Goal: Task Accomplishment & Management: Complete application form

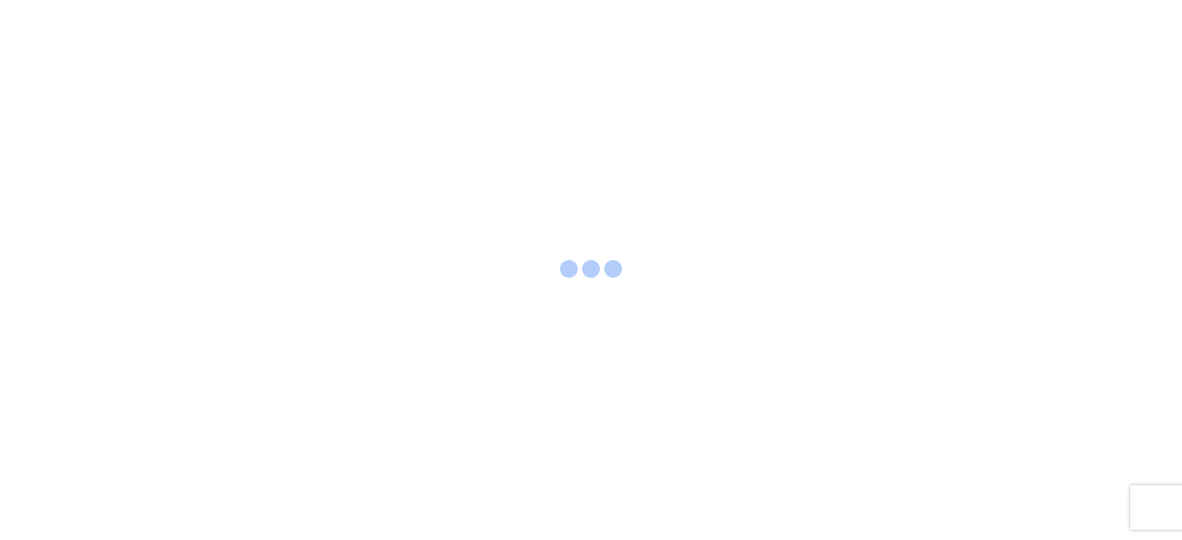
select select "FULL"
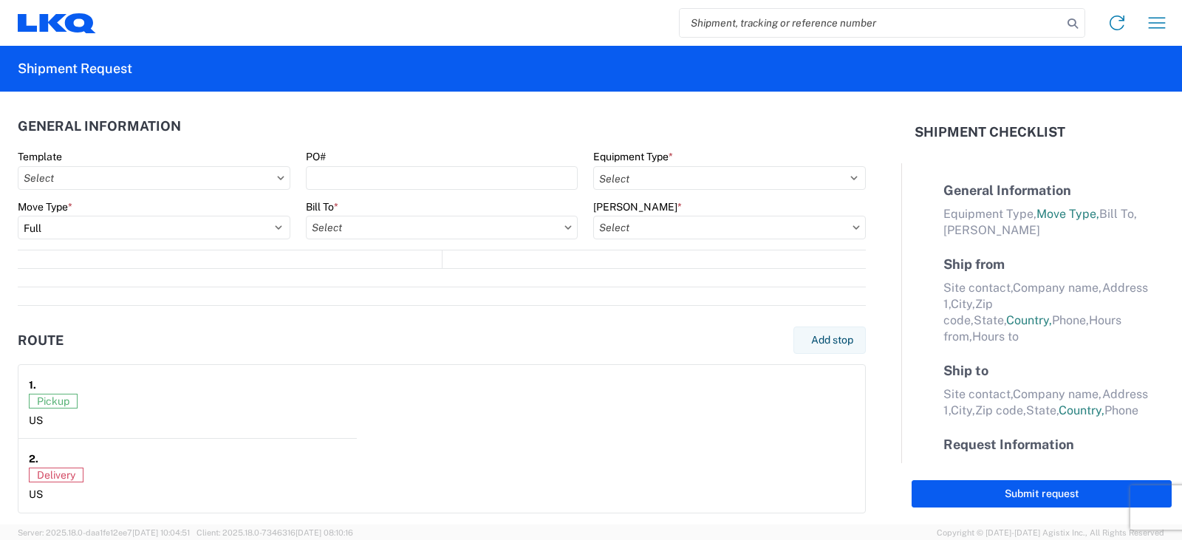
select select "LBS"
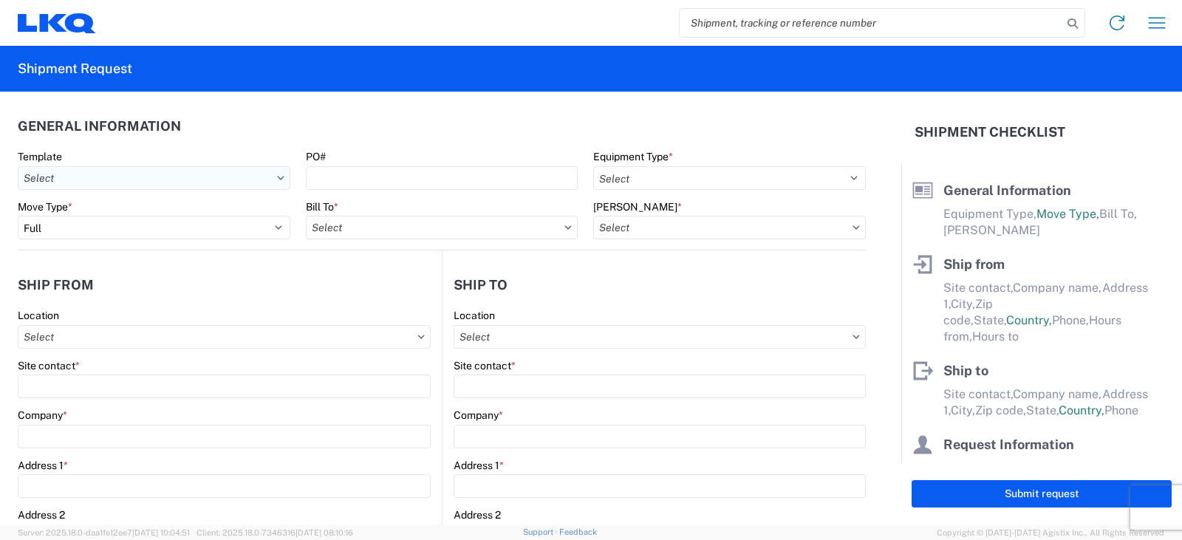
click at [264, 174] on input "Template" at bounding box center [154, 178] width 273 height 24
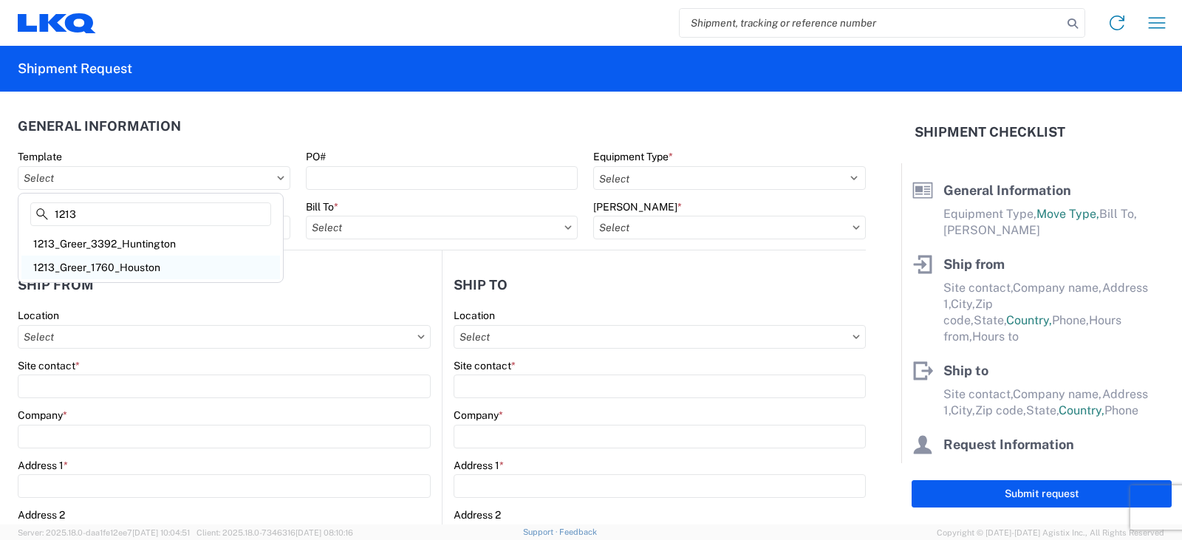
type input "1213"
click at [152, 260] on div "1213_Greer_1760_Houston" at bounding box center [150, 268] width 259 height 24
type input "1213_Greer_1760_Houston"
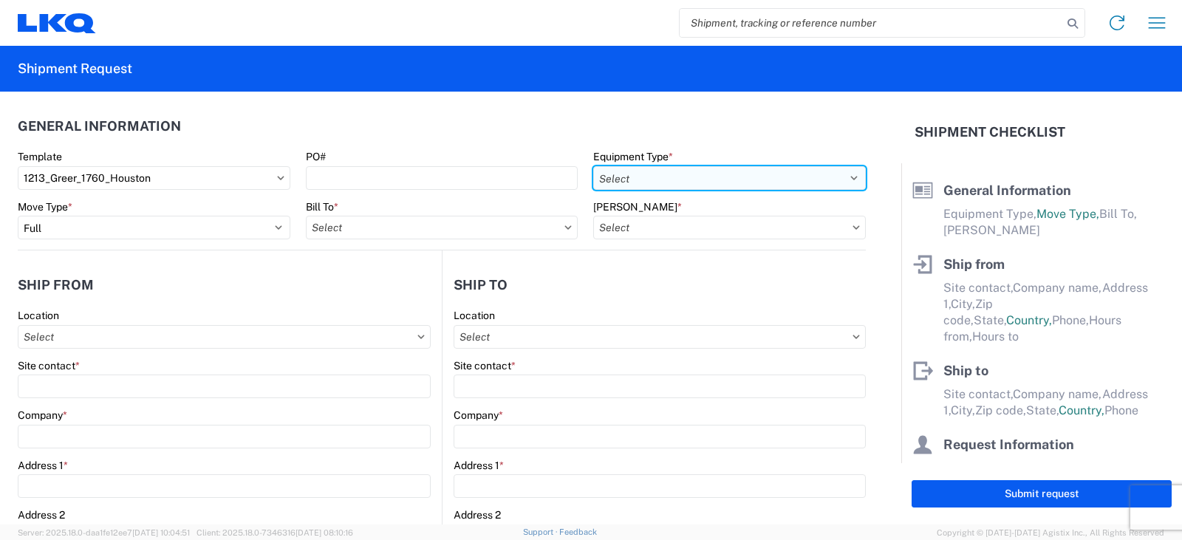
click at [644, 182] on select "Select 53’ Dry Van Flatbed Dropdeck (van) Lowboy (flatbed) Rail" at bounding box center [729, 178] width 273 height 24
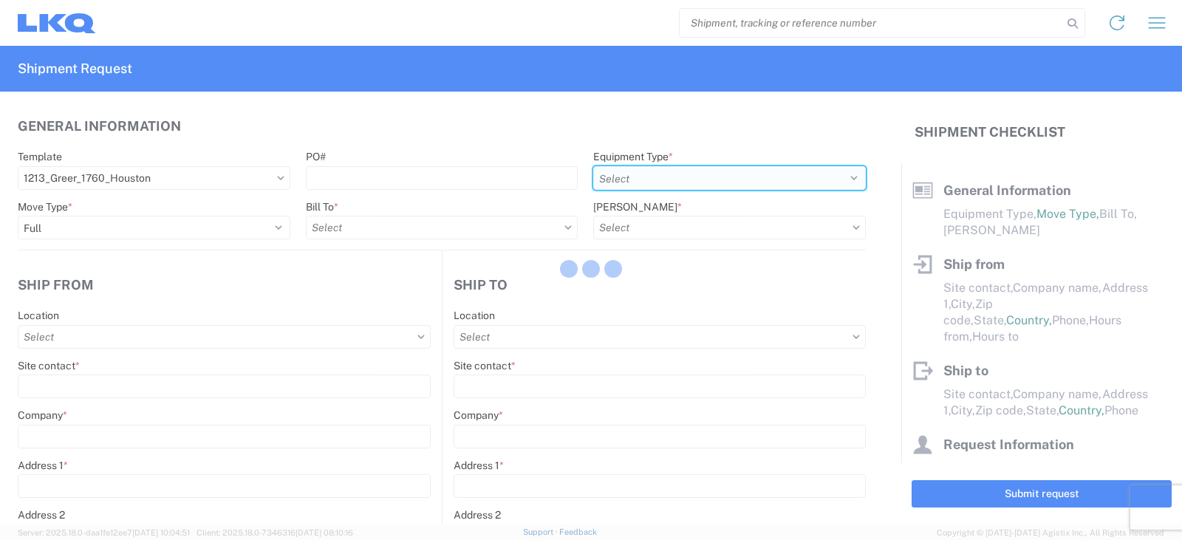
select select
type input "Shipping"
type input "LKQ Pick Your Part - [PERSON_NAME]"
type input "[STREET_ADDRESS][PERSON_NAME]"
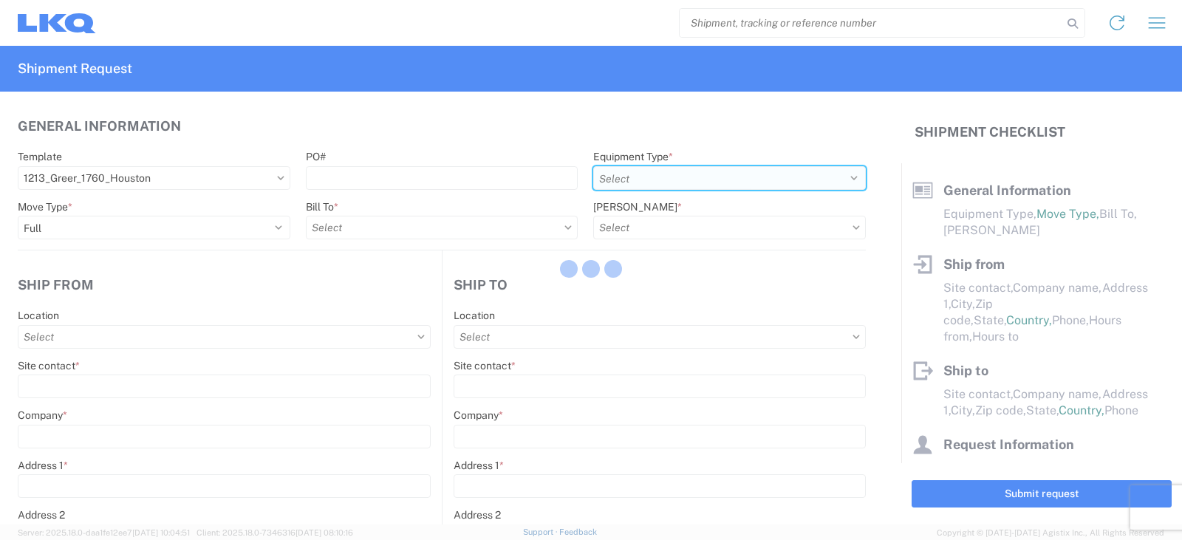
type input "[PERSON_NAME]"
type input "29651"
type input "Receiving"
type input "LKQ Best Core"
type input "[STREET_ADDRESS]"
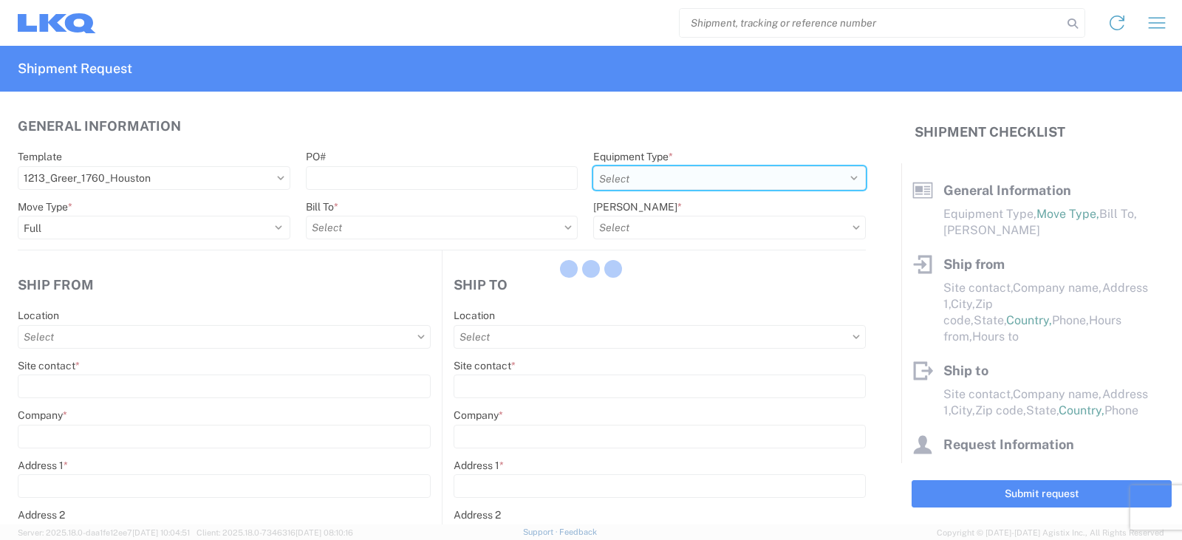
type input "[GEOGRAPHIC_DATA]"
type input "77038"
type input "[DATE]"
type input "42000"
type input "General Auto Parts (dry)"
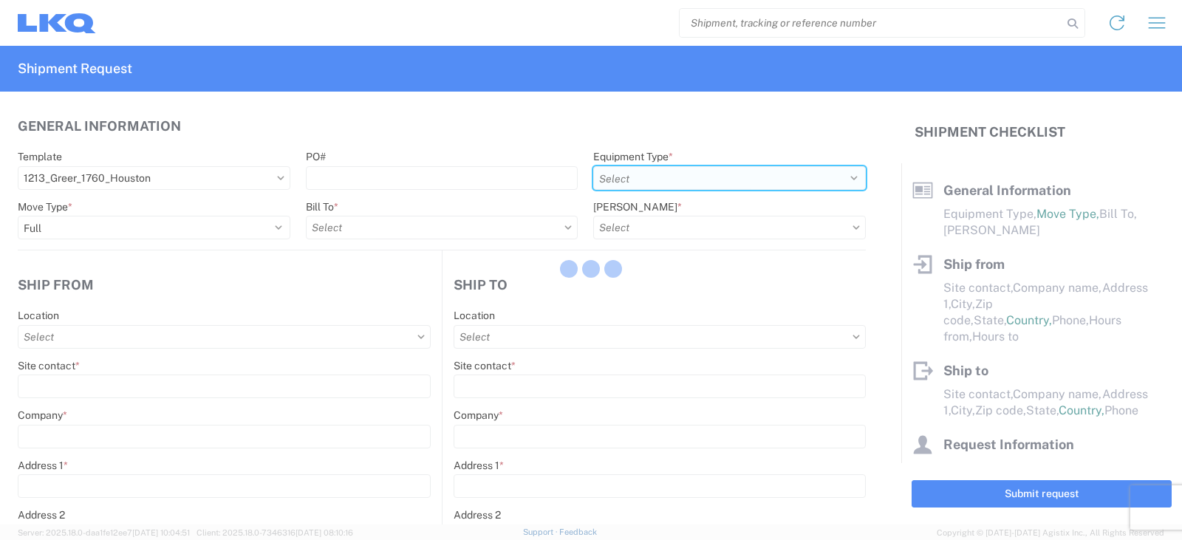
type input "1"
type input "12"
select select "IN"
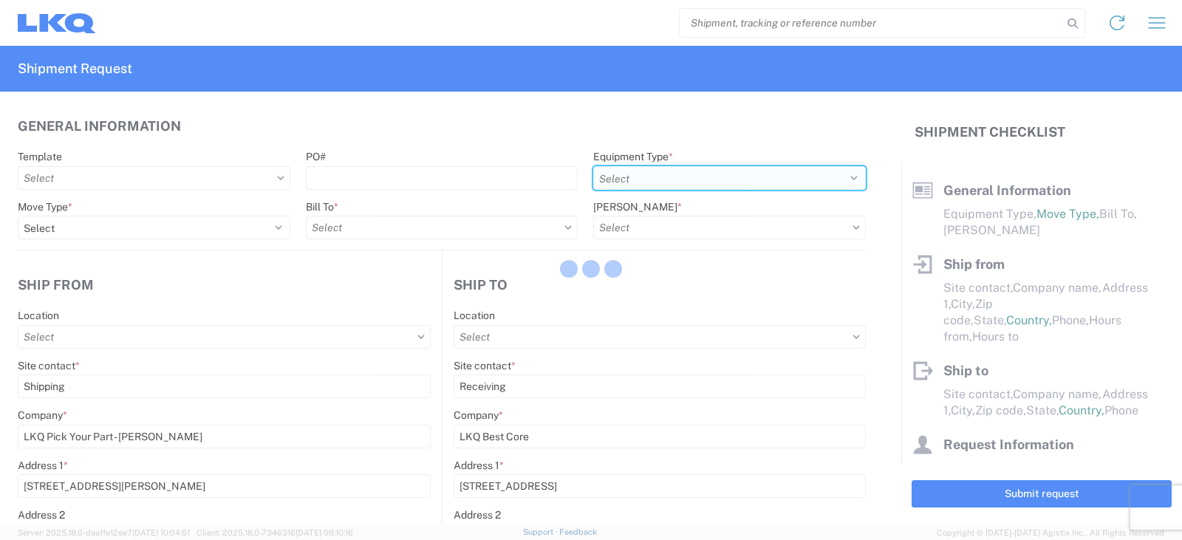
select select "SC"
select select "US"
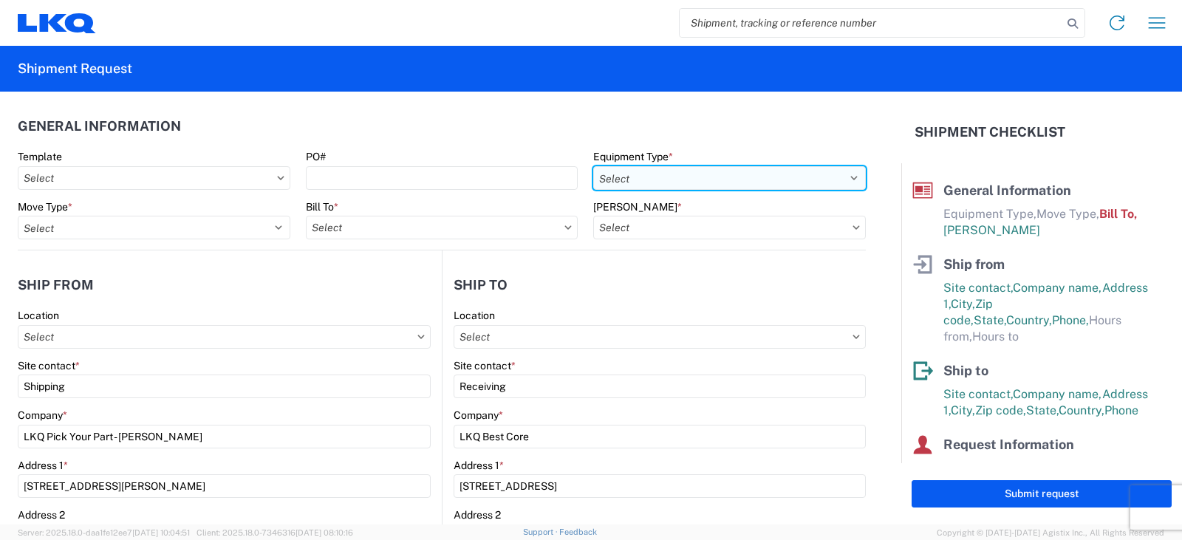
type input "1760-1300-50180-0000 - 1760 Freight In - Cores"
type input "1213 - LKQ Self Service [PERSON_NAME]"
type input "1760 - LKQ Best Core"
select select "STDV"
click at [593, 166] on select "Select 53’ Dry Van Flatbed Dropdeck (van) Lowboy (flatbed) Rail" at bounding box center [729, 178] width 273 height 24
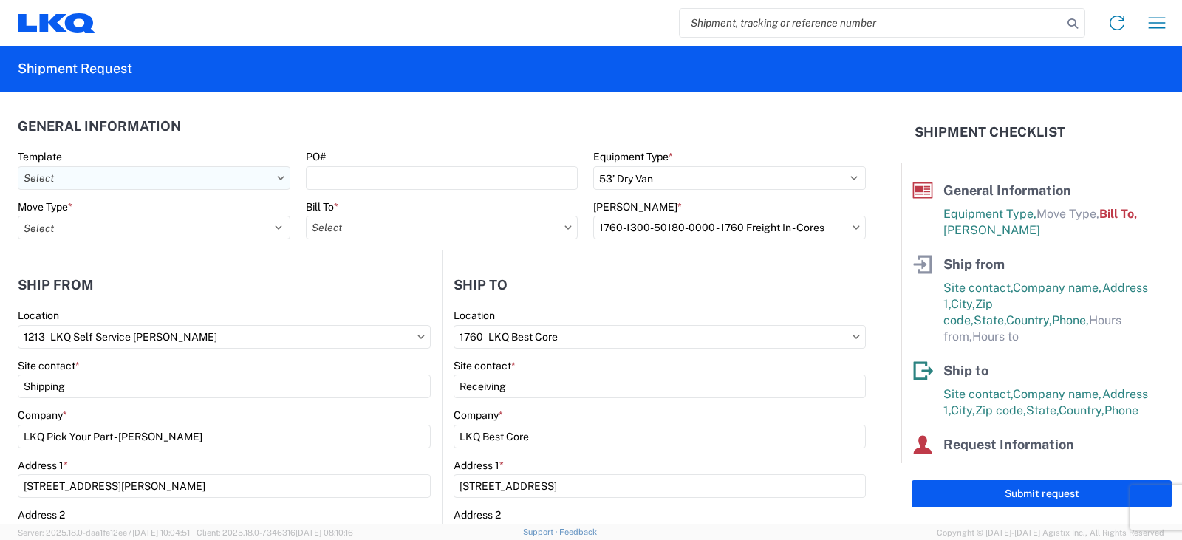
click at [234, 169] on input "Template" at bounding box center [154, 178] width 273 height 24
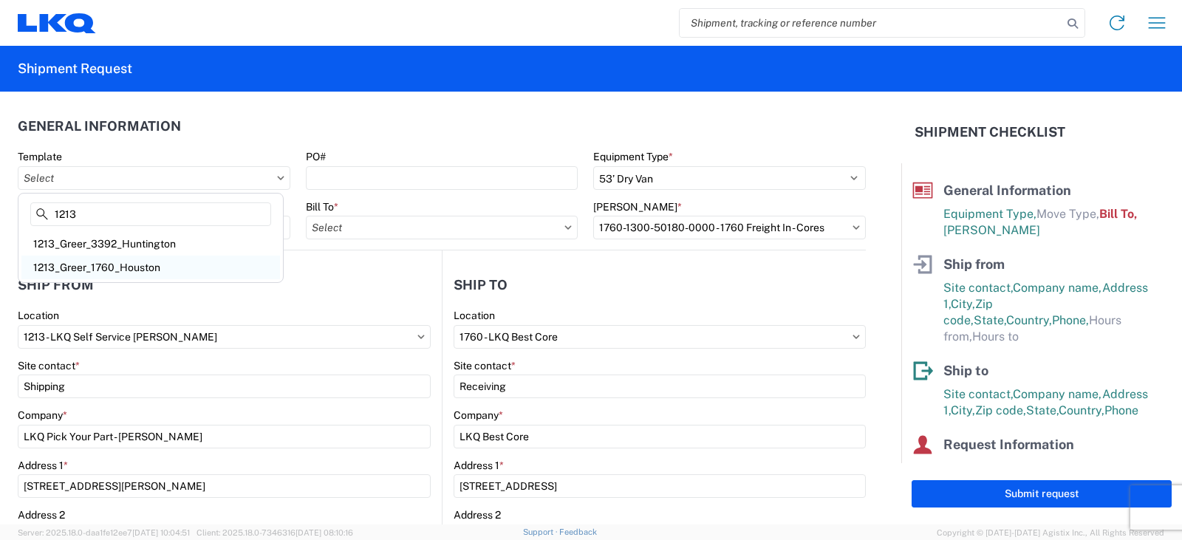
type input "1213"
click at [158, 262] on div "1213_Greer_1760_Houston" at bounding box center [150, 268] width 259 height 24
type input "1213_Greer_1760_Houston"
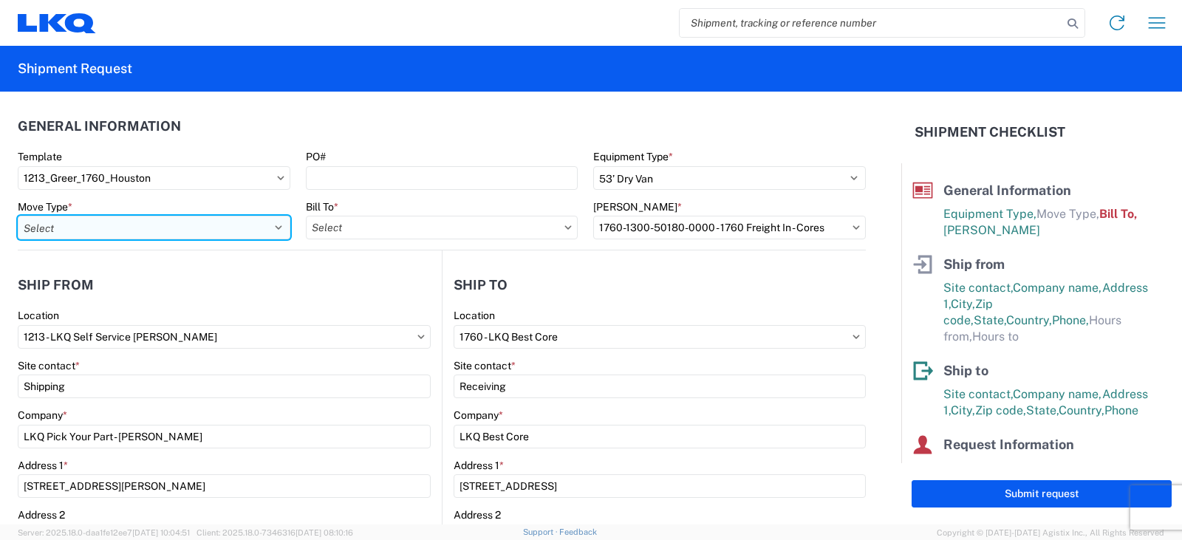
click at [231, 234] on select "Select Full Partial TL" at bounding box center [154, 228] width 273 height 24
select select "FULL"
click at [18, 216] on select "Select Full Partial TL" at bounding box center [154, 228] width 273 height 24
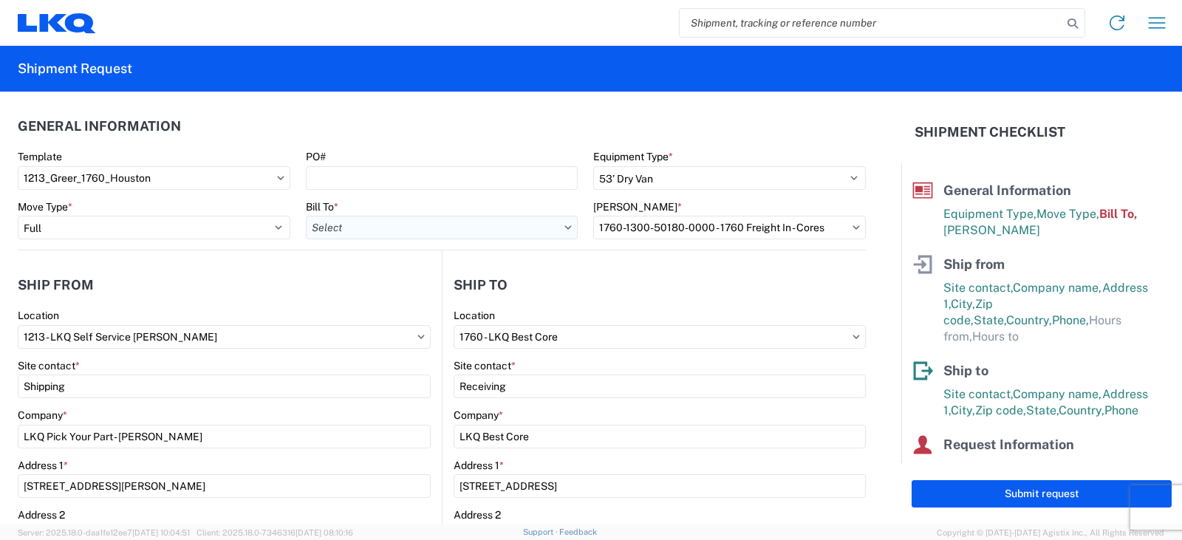
click at [334, 227] on input "Bill To *" at bounding box center [442, 228] width 273 height 24
type input "1760"
click at [372, 284] on div "1760 - LKQ Best Core" at bounding box center [435, 294] width 259 height 24
type input "1760 - LKQ Best Core"
click at [607, 222] on input "[PERSON_NAME] *" at bounding box center [729, 228] width 273 height 24
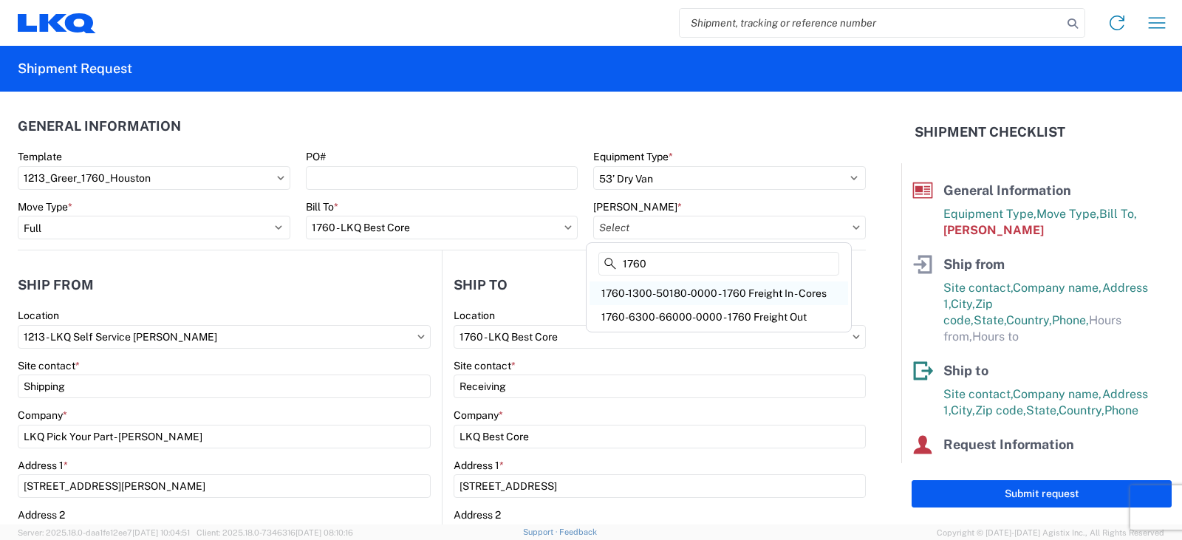
type input "1760"
click at [709, 294] on div "1760-1300-50180-0000 - 1760 Freight In - Cores" at bounding box center [719, 294] width 259 height 24
type input "1760-1300-50180-0000 - 1760 Freight In - Cores"
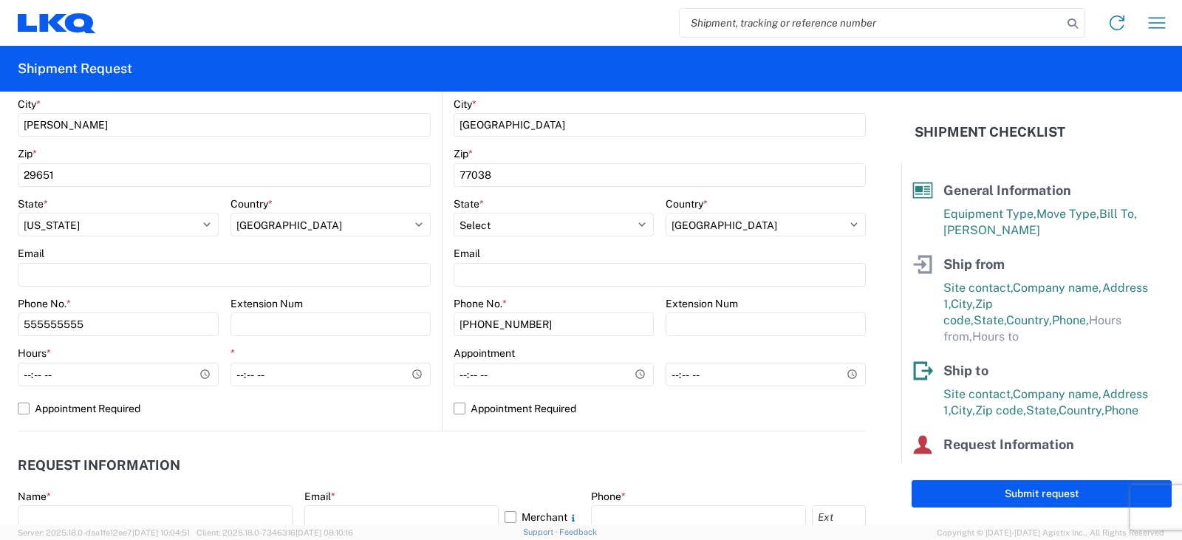
scroll to position [517, 0]
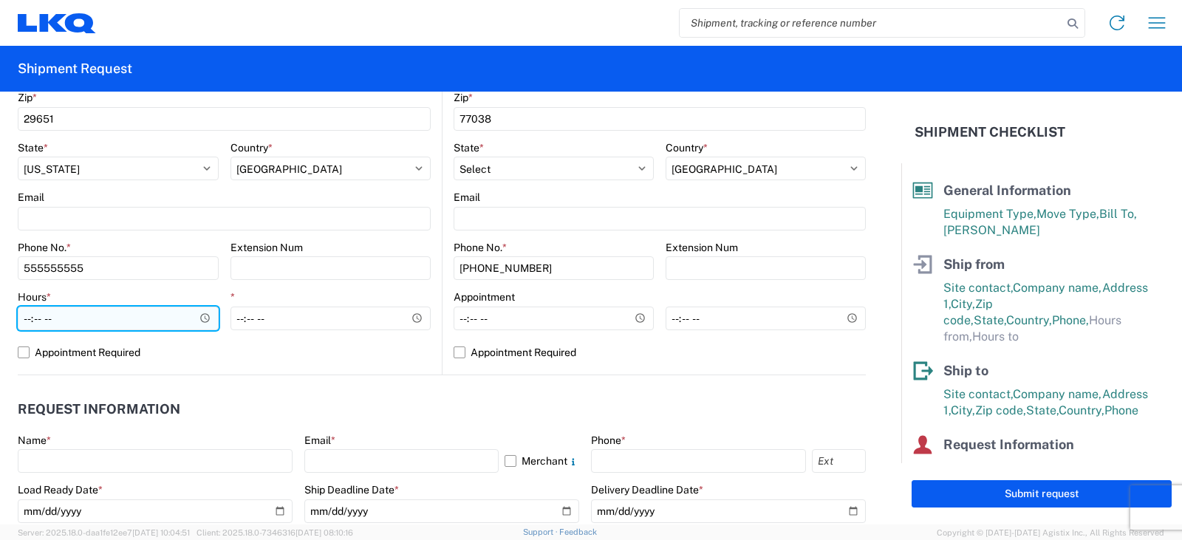
click at [148, 313] on input "Hours *" at bounding box center [118, 319] width 201 height 24
type input "07:00"
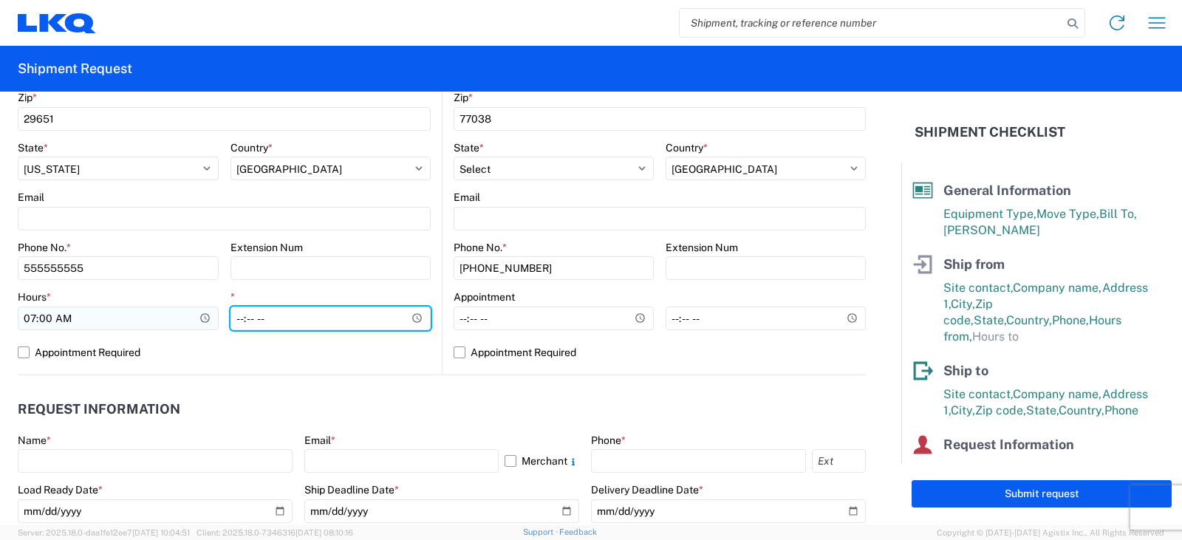
type input "14:00"
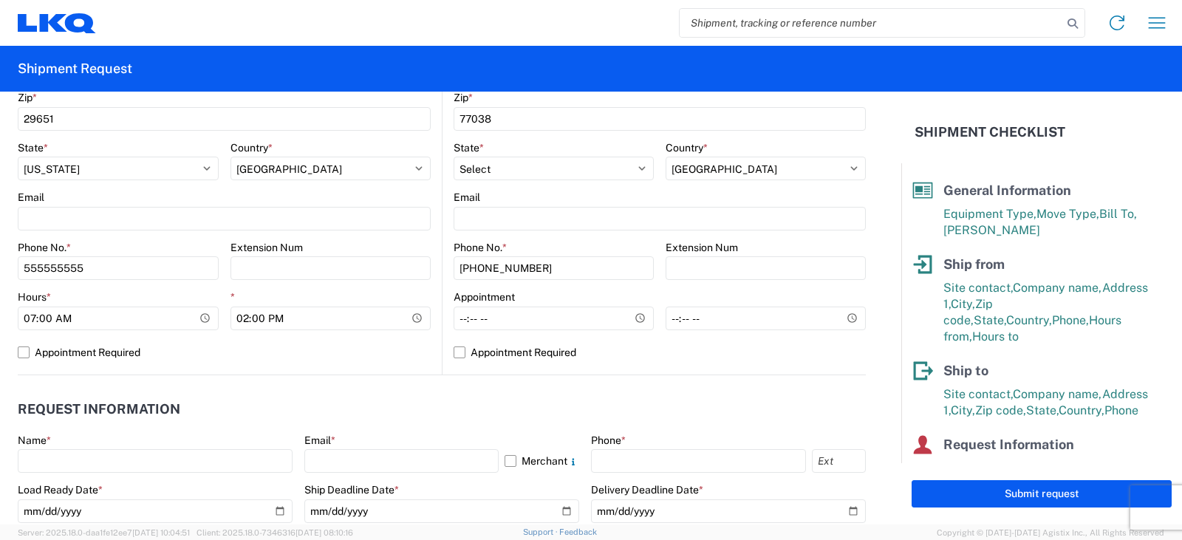
click at [229, 387] on agx-request-info "Request Information Name * Email * Merchant Phone * Load Ready Date * [DATE] Sh…" at bounding box center [442, 454] width 848 height 159
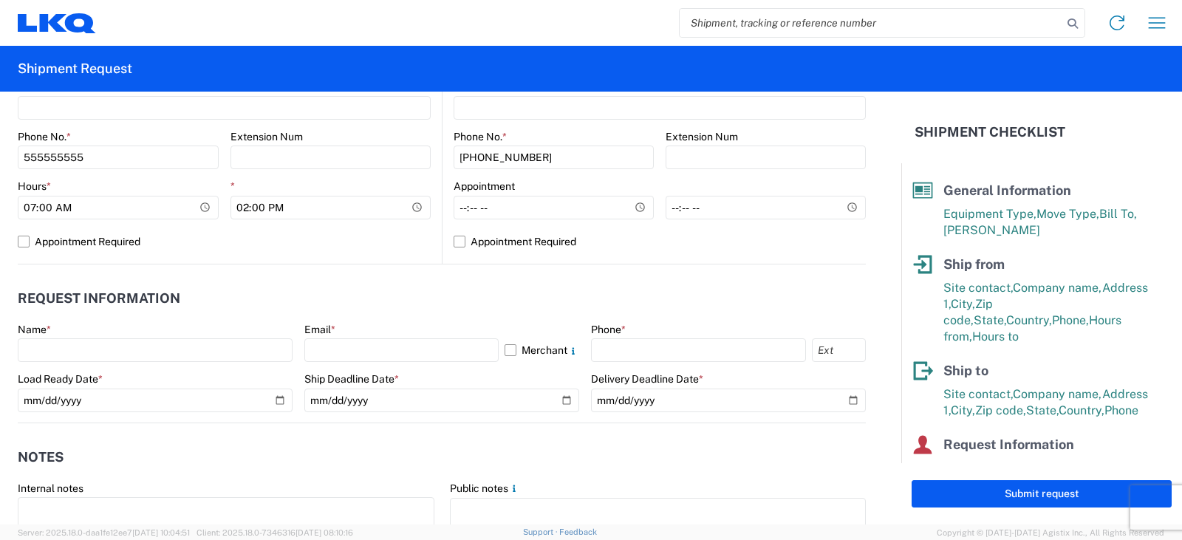
scroll to position [665, 0]
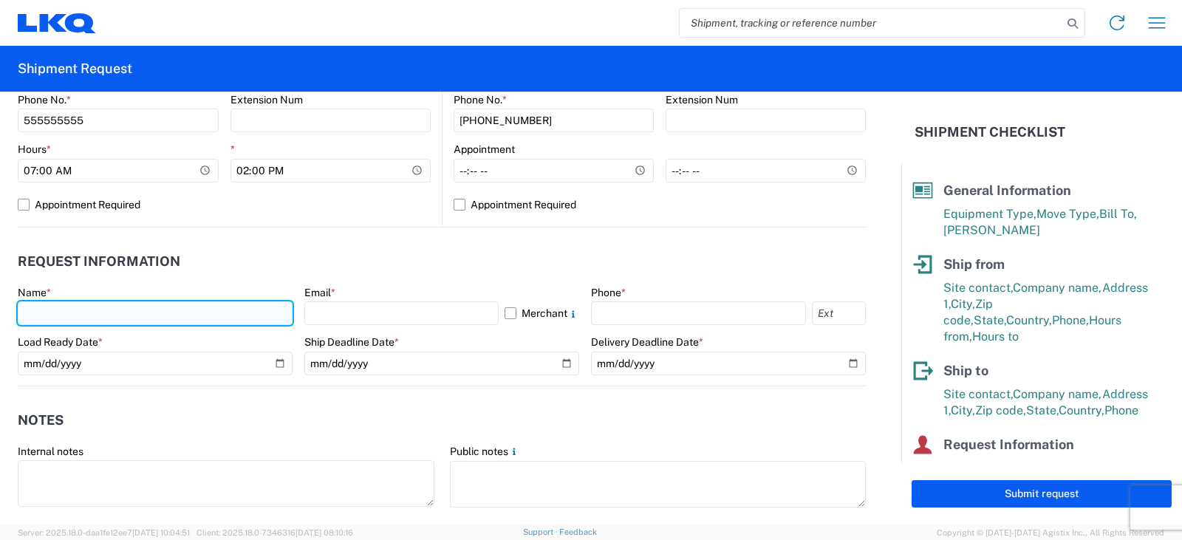
click at [189, 310] on input "text" at bounding box center [155, 314] width 275 height 24
type input "[PERSON_NAME]"
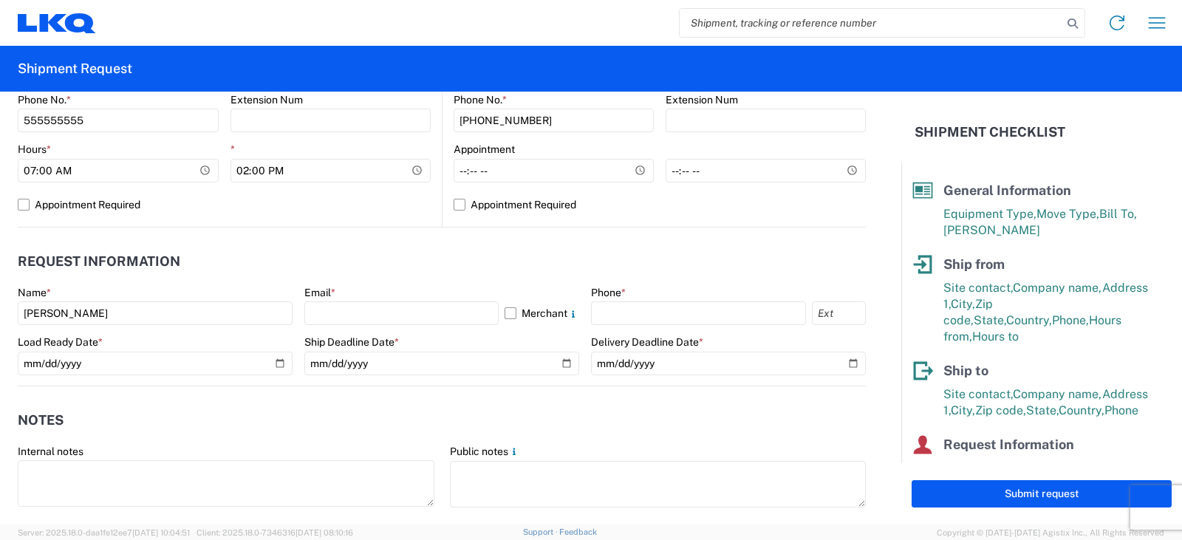
click at [321, 329] on agx-form-control-wrapper-v2 "Email * Merchant" at bounding box center [441, 311] width 275 height 50
click at [328, 317] on input "text" at bounding box center [401, 314] width 194 height 24
type input "[EMAIL_ADDRESS][DOMAIN_NAME]"
click at [630, 300] on div "Phone *" at bounding box center [728, 306] width 275 height 40
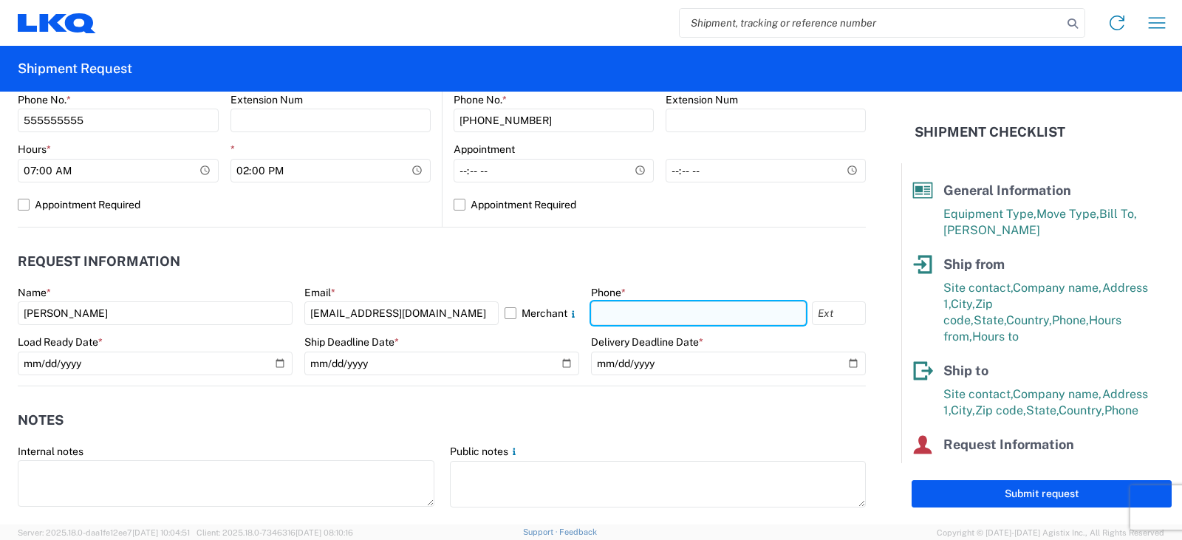
click at [630, 307] on input "text" at bounding box center [698, 314] width 215 height 24
type input "8645158189"
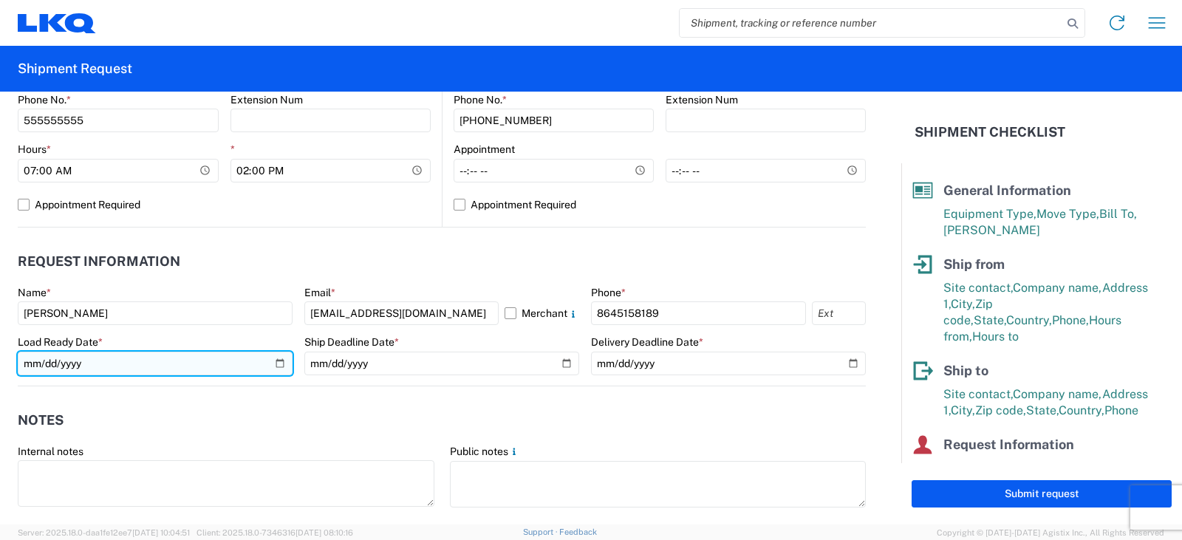
click at [282, 358] on input "[DATE]" at bounding box center [155, 364] width 275 height 24
type input "[DATE]"
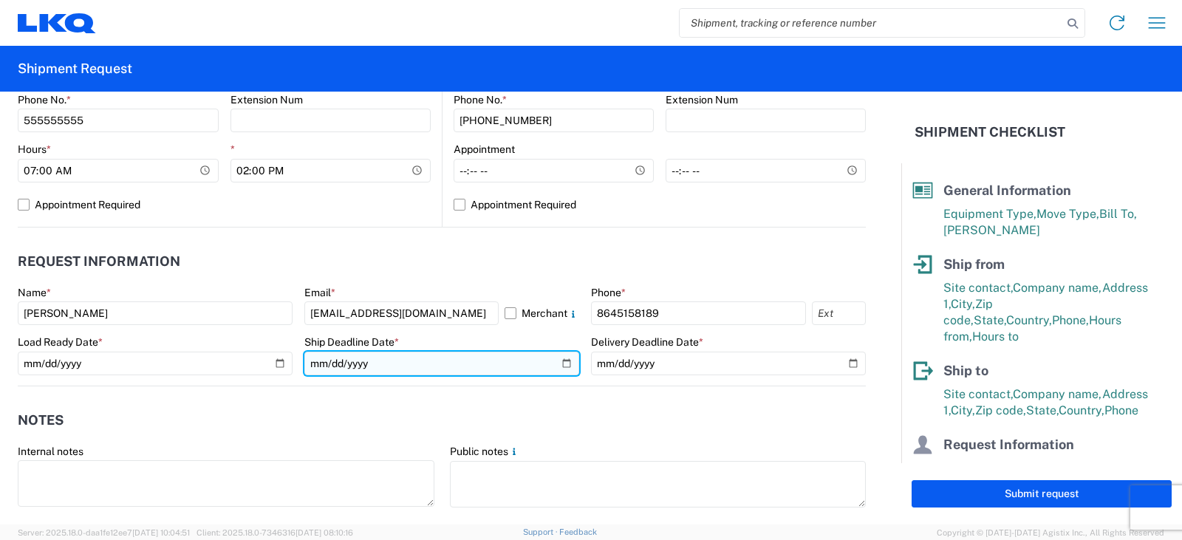
click at [558, 363] on input "date" at bounding box center [441, 364] width 275 height 24
type input "[DATE]"
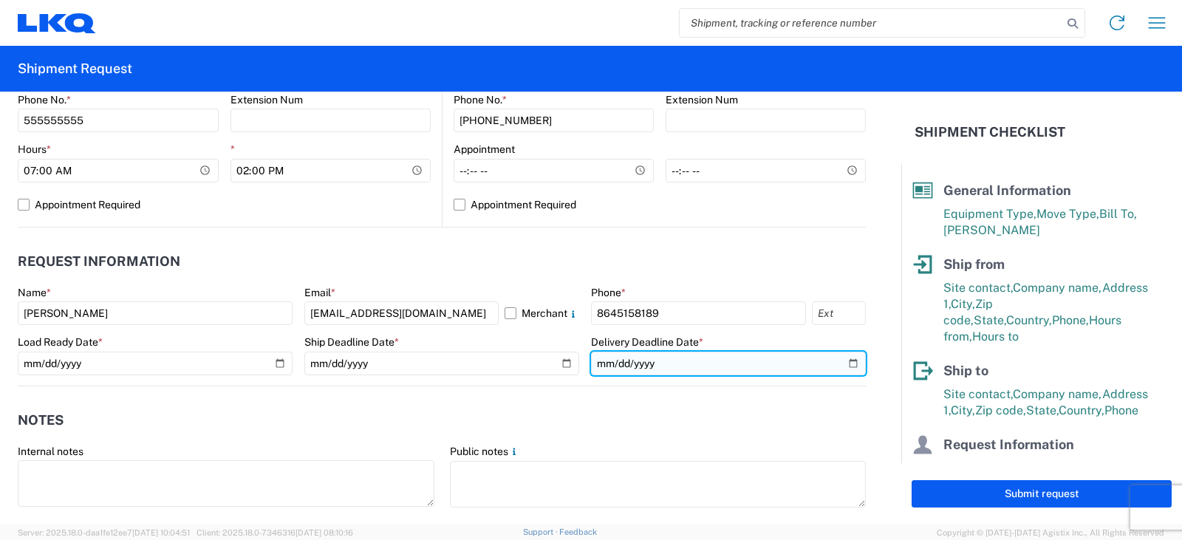
click at [841, 363] on input "date" at bounding box center [728, 364] width 275 height 24
type input "[DATE]"
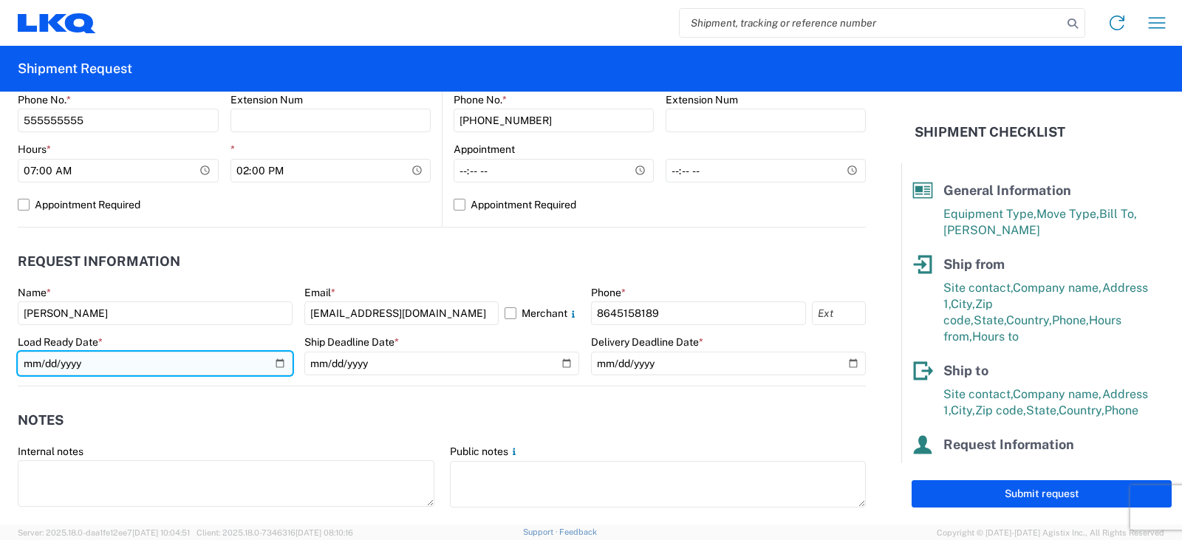
click at [277, 360] on input "[DATE]" at bounding box center [155, 364] width 275 height 24
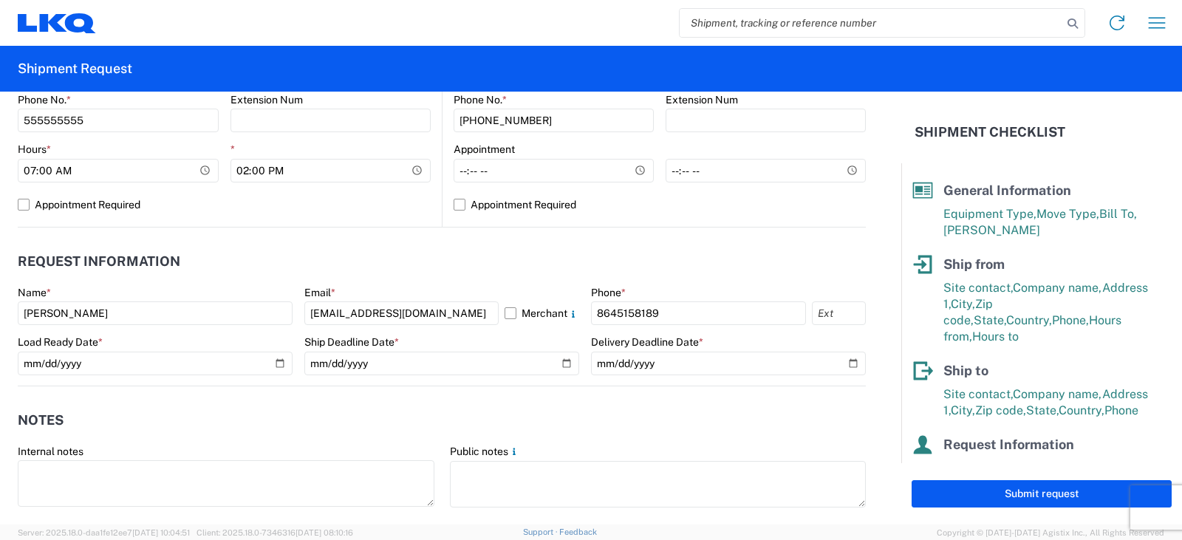
click at [277, 384] on agx-form-control-wrapper-v2 "Load Ready Date * [DATE]" at bounding box center [155, 361] width 275 height 50
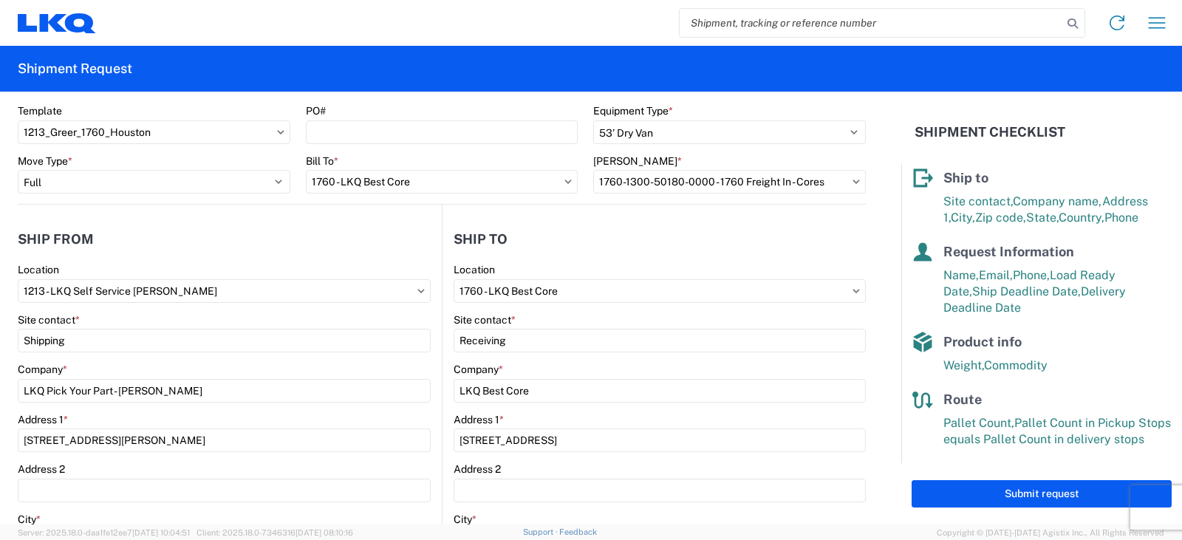
scroll to position [0, 0]
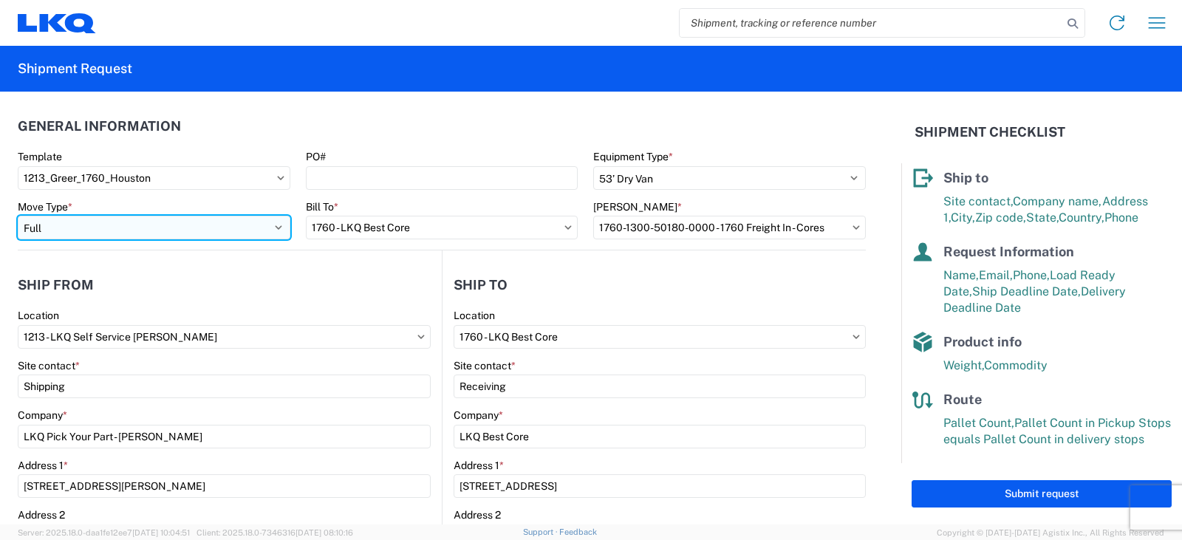
drag, startPoint x: 211, startPoint y: 224, endPoint x: 204, endPoint y: 228, distance: 8.0
click at [211, 224] on select "Select Full Partial TL" at bounding box center [154, 228] width 273 height 24
click at [18, 216] on select "Select Full Partial TL" at bounding box center [154, 228] width 273 height 24
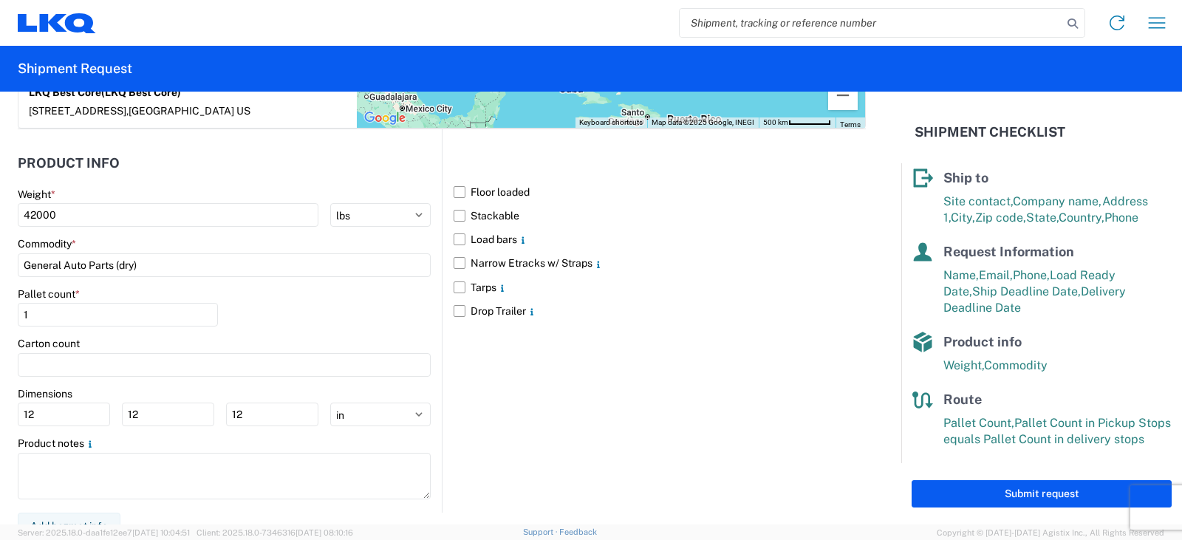
scroll to position [1340, 0]
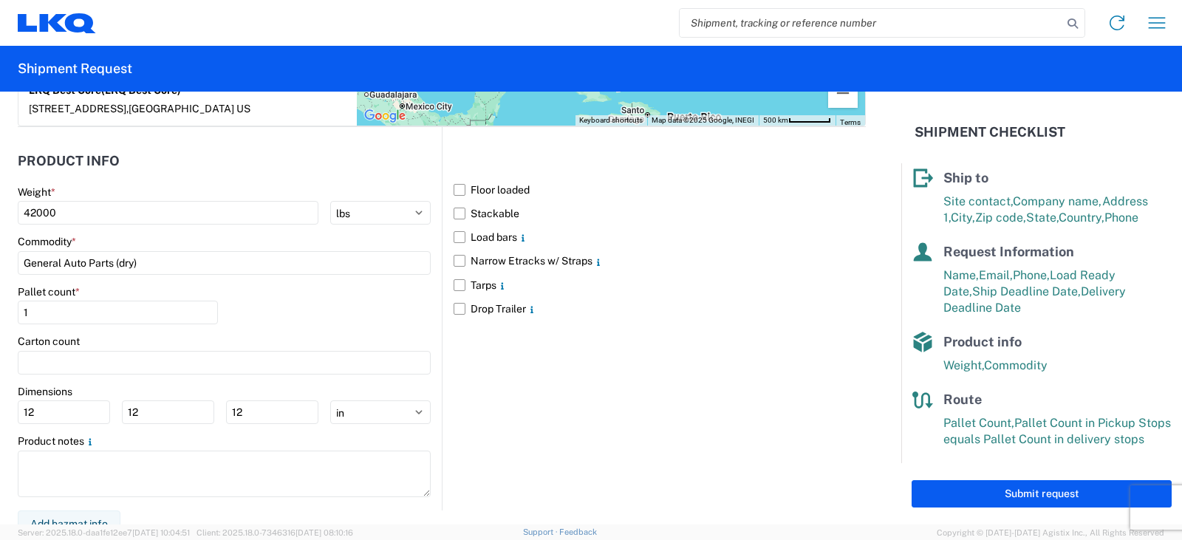
click at [87, 286] on div "Pallet count * 1" at bounding box center [118, 305] width 200 height 40
click at [84, 301] on input "1" at bounding box center [118, 313] width 200 height 24
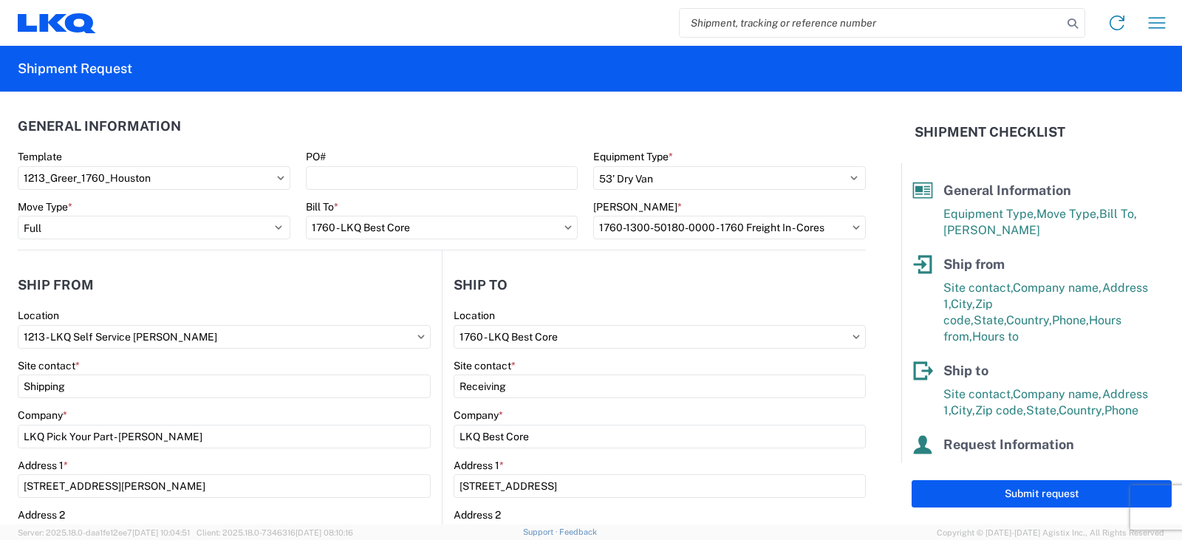
scroll to position [193, 0]
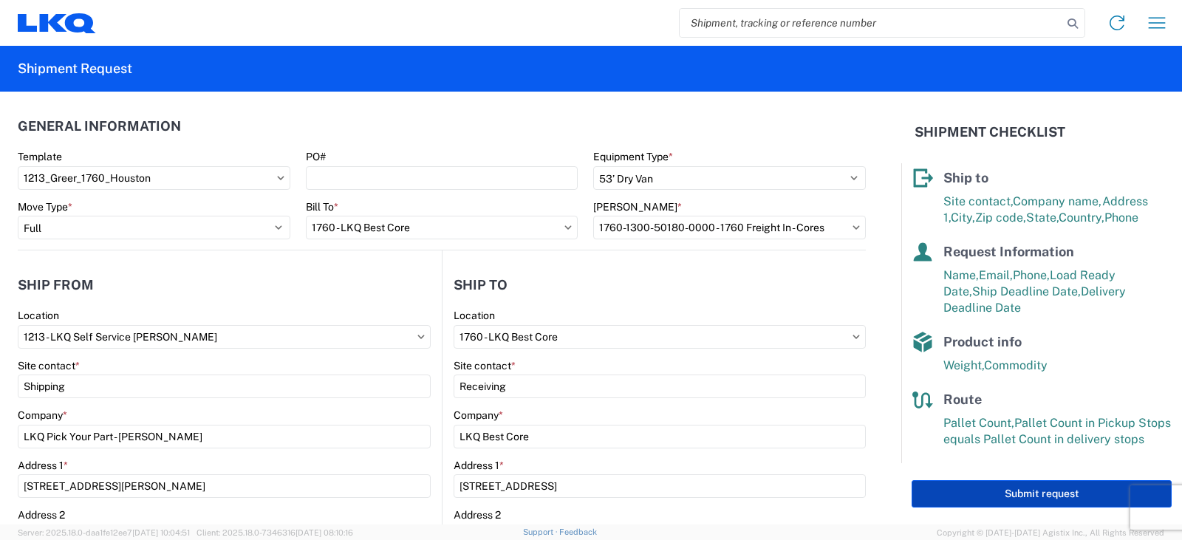
type input "36"
click at [1092, 500] on button "Submit request" at bounding box center [1042, 493] width 260 height 27
